Goal: Navigation & Orientation: Find specific page/section

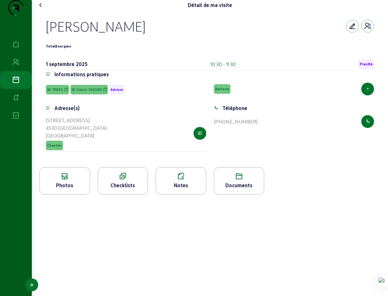
click at [16, 84] on icon at bounding box center [16, 80] width 8 height 8
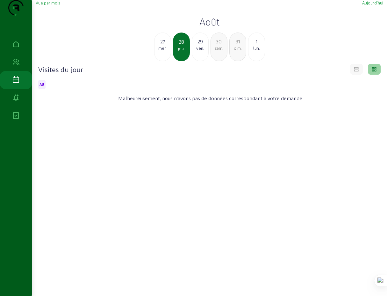
click at [161, 51] on div "mer." at bounding box center [162, 48] width 16 height 6
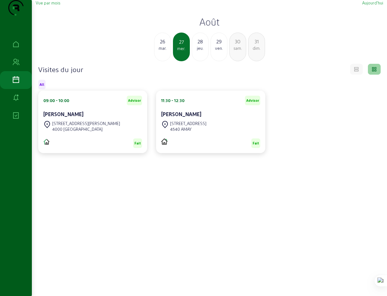
click at [74, 133] on div "[STREET_ADDRESS][PERSON_NAME]" at bounding box center [81, 126] width 77 height 14
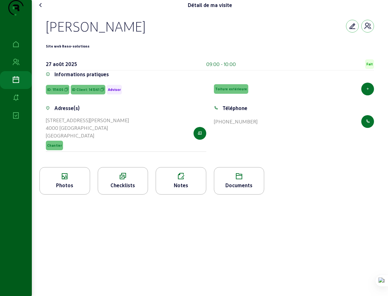
drag, startPoint x: 45, startPoint y: 40, endPoint x: 153, endPoint y: 45, distance: 108.1
click at [153, 45] on div "[PERSON_NAME] Site web Reno-solutions [DATE] 09:00 - 10:00 Fait Informations pr…" at bounding box center [210, 88] width 344 height 157
copy div "[PERSON_NAME]"
